Goal: Task Accomplishment & Management: Use online tool/utility

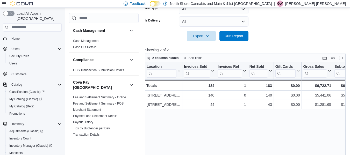
scroll to position [315, 0]
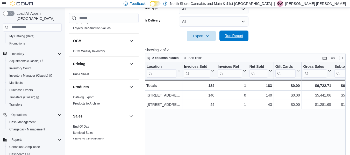
click at [225, 37] on span "Run Report" at bounding box center [234, 35] width 19 height 5
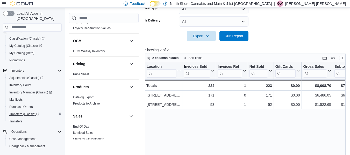
scroll to position [44, 0]
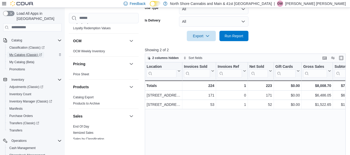
click at [22, 53] on span "My Catalog (Classic)" at bounding box center [25, 55] width 33 height 4
click at [241, 130] on div "Location Click to view column header actions Invoices Sold Click to view column…" at bounding box center [246, 119] width 203 height 115
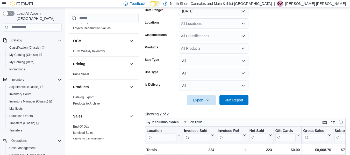
scroll to position [100, 0]
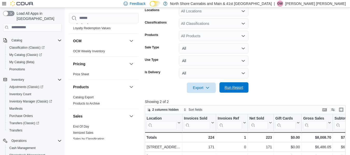
click at [240, 87] on span "Run Report" at bounding box center [234, 87] width 19 height 5
click at [232, 91] on span "Run Report" at bounding box center [234, 87] width 23 height 10
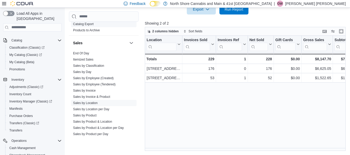
scroll to position [389, 0]
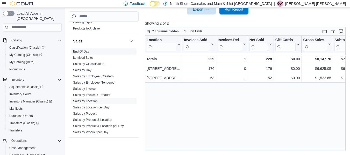
click at [86, 50] on link "End Of Day" at bounding box center [81, 52] width 16 height 4
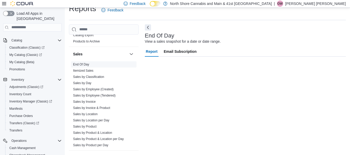
scroll to position [9, 0]
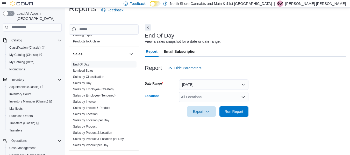
click at [200, 96] on div "All Locations" at bounding box center [213, 97] width 69 height 10
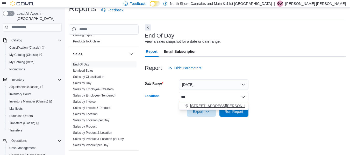
type input "***"
click at [202, 104] on span "[STREET_ADDRESS][PERSON_NAME]" at bounding box center [223, 105] width 66 height 5
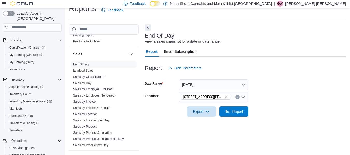
click at [276, 103] on div at bounding box center [245, 104] width 201 height 4
click at [247, 112] on button "Run Report" at bounding box center [233, 111] width 29 height 10
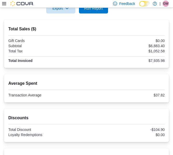
scroll to position [112, 0]
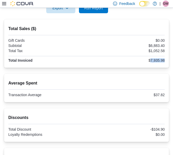
drag, startPoint x: 153, startPoint y: 60, endPoint x: 176, endPoint y: 62, distance: 23.1
copy div "7,935.98"
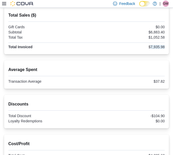
scroll to position [138, 0]
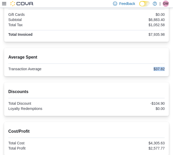
drag, startPoint x: 160, startPoint y: 70, endPoint x: 183, endPoint y: 72, distance: 23.2
click at [161, 68] on div "$37.82" at bounding box center [125, 69] width 77 height 4
drag, startPoint x: 159, startPoint y: 68, endPoint x: 168, endPoint y: 68, distance: 8.3
click at [164, 68] on div "$37.82" at bounding box center [125, 69] width 77 height 4
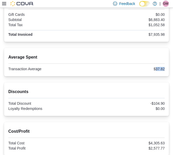
copy div "37.82"
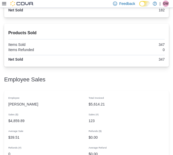
scroll to position [397, 0]
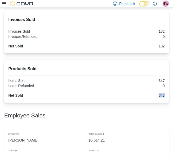
drag, startPoint x: 162, startPoint y: 94, endPoint x: 170, endPoint y: 94, distance: 7.3
copy div "347"
drag, startPoint x: 162, startPoint y: 45, endPoint x: 169, endPoint y: 46, distance: 6.9
click at [168, 46] on div "Invoices Sold Invoices Sold 182 InvoicesRefunded 0 Net Sold 182" at bounding box center [86, 31] width 164 height 43
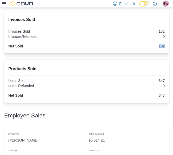
copy div "182"
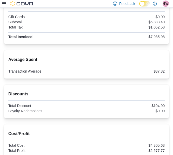
scroll to position [164, 0]
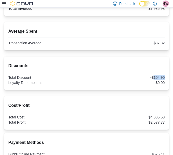
drag, startPoint x: 156, startPoint y: 77, endPoint x: 169, endPoint y: 77, distance: 12.7
click at [168, 77] on div "Discounts Total Discount -$104.90 Loyalty Redemptions $0.00" at bounding box center [86, 72] width 164 height 33
copy div "104.90"
